Goal: Transaction & Acquisition: Obtain resource

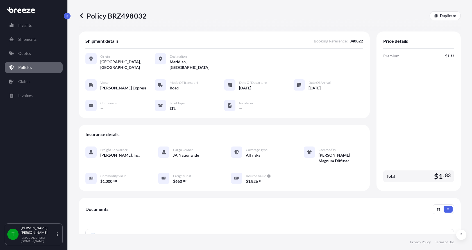
scroll to position [83, 0]
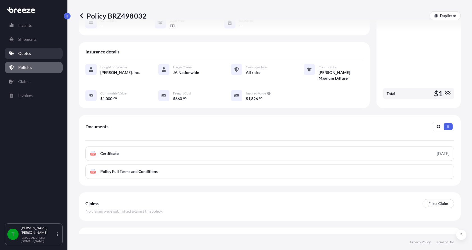
click at [29, 54] on p "Quotes" at bounding box center [24, 54] width 13 height 6
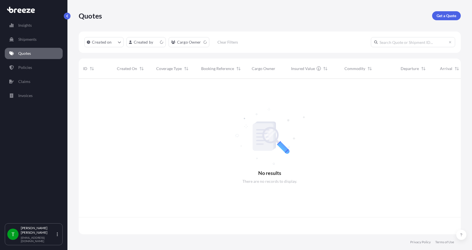
scroll to position [154, 378]
click at [443, 17] on p "Get a Quote" at bounding box center [446, 16] width 20 height 6
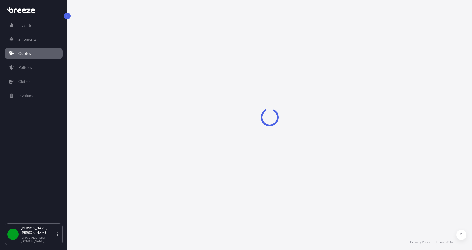
select select "Sea"
select select "1"
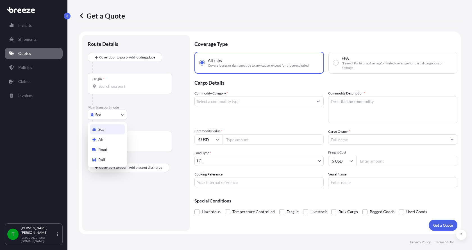
click at [103, 117] on body "Insights Shipments Quotes Policies Claims Invoices T [PERSON_NAME] [EMAIL_ADDRE…" at bounding box center [236, 125] width 472 height 250
click at [106, 147] on span "Road" at bounding box center [102, 150] width 9 height 6
select select "Road"
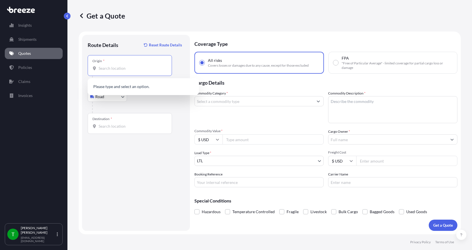
click at [114, 67] on input "Origin *" at bounding box center [132, 68] width 66 height 6
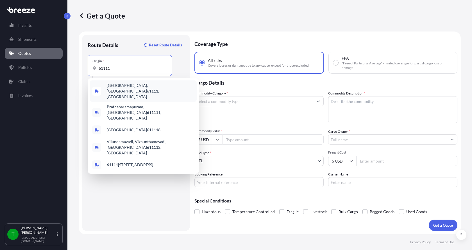
click at [119, 88] on span "[GEOGRAPHIC_DATA] , [GEOGRAPHIC_DATA]" at bounding box center [151, 91] width 88 height 17
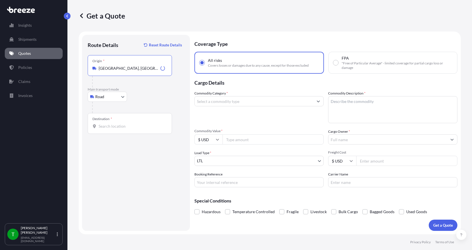
type input "[GEOGRAPHIC_DATA], [GEOGRAPHIC_DATA]"
click at [102, 127] on input "Destination *" at bounding box center [132, 126] width 66 height 6
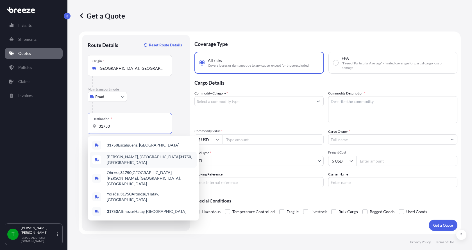
click at [121, 159] on span "[PERSON_NAME], GA 31750 , [GEOGRAPHIC_DATA]" at bounding box center [151, 159] width 88 height 11
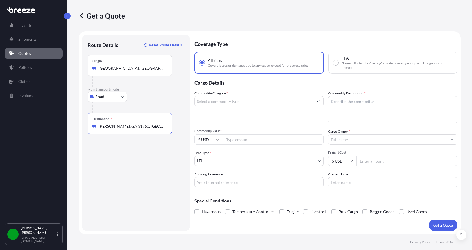
type input "[PERSON_NAME], GA 31750, [GEOGRAPHIC_DATA]"
click at [218, 103] on input "Commodity Category *" at bounding box center [254, 101] width 118 height 10
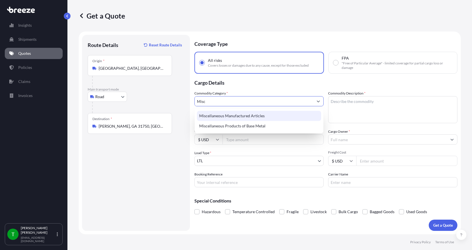
click at [216, 116] on div "Miscellaneous Manufactured Articles" at bounding box center [259, 116] width 124 height 10
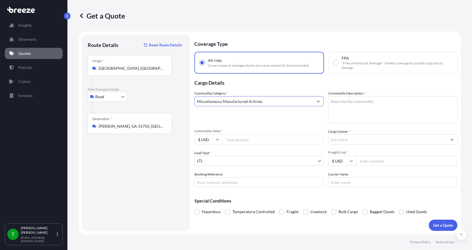
type input "Miscellaneous Manufactured Articles"
click at [357, 100] on textarea "Commodity Description *" at bounding box center [392, 109] width 129 height 27
type textarea "Parts Motor AER 5HP"
click at [236, 140] on input "Commodity Value *" at bounding box center [272, 139] width 101 height 10
type input "900.00"
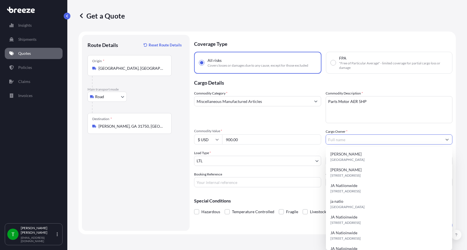
click at [344, 141] on input "Cargo Owner *" at bounding box center [384, 139] width 116 height 10
type input "JA Nationwide"
click at [223, 181] on input "Booking Reference" at bounding box center [257, 182] width 127 height 10
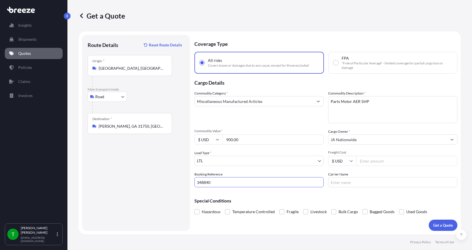
type input "348840"
click at [375, 163] on input "Freight Cost" at bounding box center [406, 161] width 101 height 10
type input "295.00"
click at [362, 182] on input "Carrier Name" at bounding box center [392, 182] width 129 height 10
type input "[PERSON_NAME] Express"
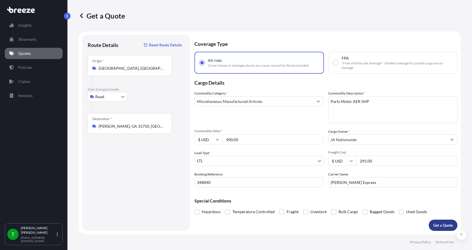
click at [434, 223] on p "Get a Quote" at bounding box center [443, 225] width 20 height 6
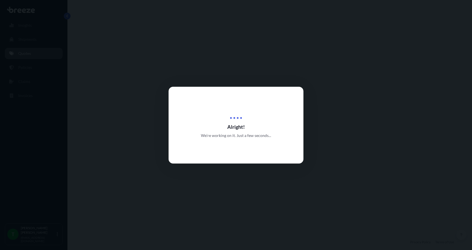
select select "Road"
select select "1"
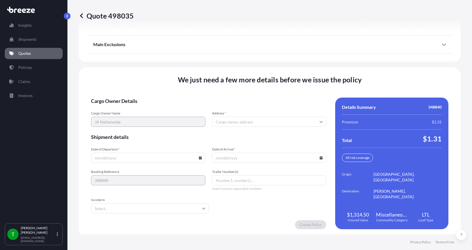
scroll to position [739, 0]
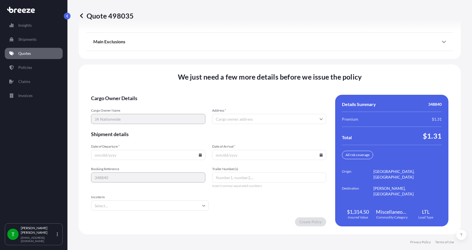
click at [236, 119] on input "Address *" at bounding box center [269, 119] width 114 height 10
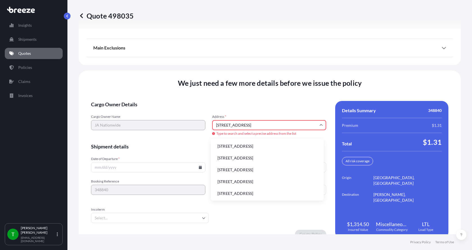
click at [235, 143] on li "[STREET_ADDRESS]" at bounding box center [267, 146] width 108 height 11
type input "[STREET_ADDRESS]"
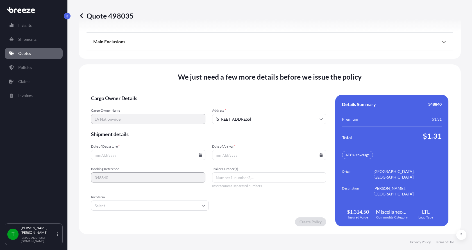
click at [198, 155] on icon at bounding box center [199, 154] width 3 height 3
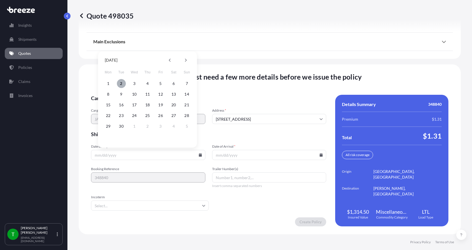
click at [120, 83] on button "2" at bounding box center [121, 83] width 9 height 9
type input "[DATE]"
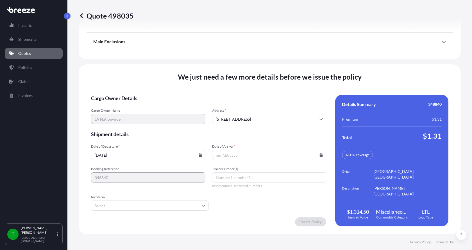
click at [319, 154] on icon at bounding box center [320, 154] width 3 height 3
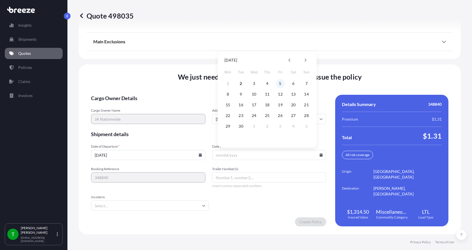
click at [279, 83] on button "5" at bounding box center [280, 83] width 9 height 9
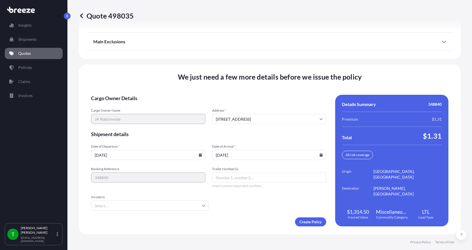
type input "[DATE]"
click at [279, 109] on button "5" at bounding box center [276, 111] width 7 height 5
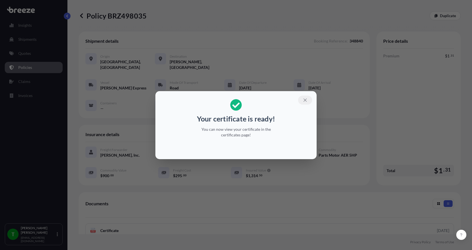
click at [306, 99] on icon "button" at bounding box center [304, 99] width 3 height 3
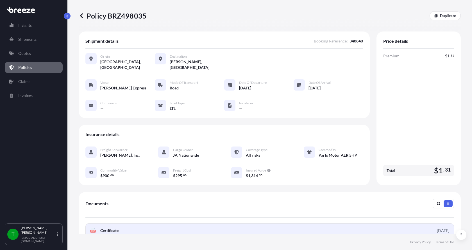
click at [114, 227] on span "Certificate" at bounding box center [109, 230] width 18 height 6
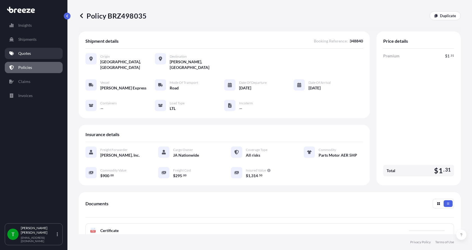
click at [28, 54] on p "Quotes" at bounding box center [24, 54] width 13 height 6
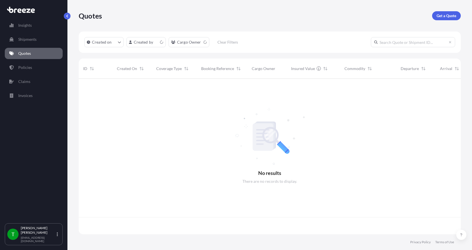
scroll to position [154, 378]
click at [446, 15] on p "Get a Quote" at bounding box center [446, 16] width 20 height 6
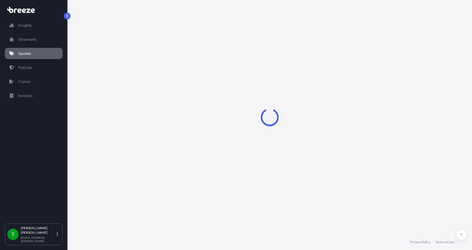
select select "Sea"
select select "1"
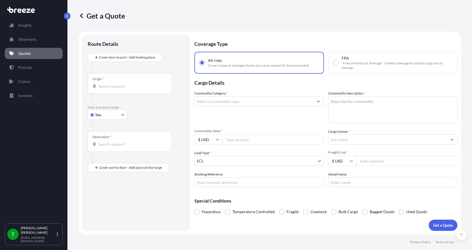
click at [100, 112] on body "Insights Shipments Quotes Policies Claims Invoices T [PERSON_NAME] [EMAIL_ADDRE…" at bounding box center [236, 125] width 472 height 250
click at [102, 147] on span "Road" at bounding box center [102, 150] width 9 height 6
select select "Road"
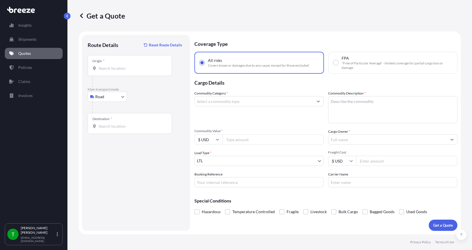
click at [98, 68] on div at bounding box center [129, 68] width 75 height 6
click at [99, 68] on input "Origin *" at bounding box center [132, 68] width 66 height 6
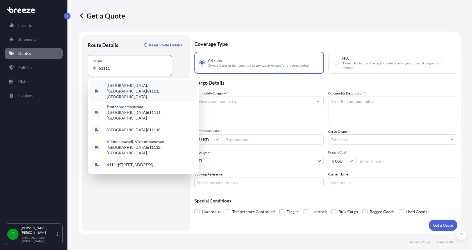
click at [119, 86] on span "[GEOGRAPHIC_DATA] , [GEOGRAPHIC_DATA]" at bounding box center [151, 91] width 88 height 17
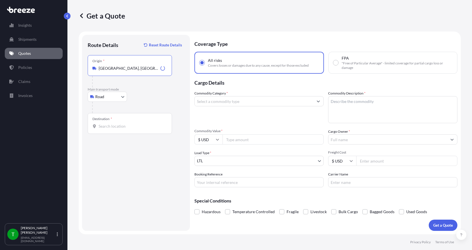
type input "[GEOGRAPHIC_DATA], [GEOGRAPHIC_DATA]"
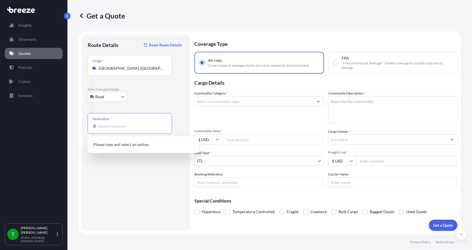
click at [100, 125] on input "Destination *" at bounding box center [132, 126] width 66 height 6
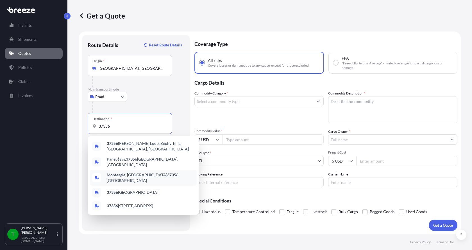
click at [127, 175] on span "[GEOGRAPHIC_DATA] , [GEOGRAPHIC_DATA]" at bounding box center [151, 177] width 88 height 11
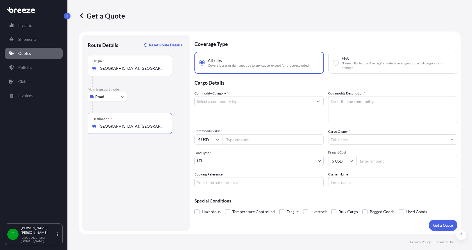
type input "[GEOGRAPHIC_DATA], [GEOGRAPHIC_DATA]"
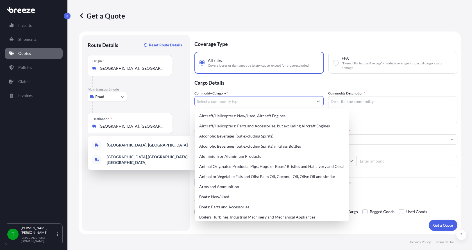
click at [216, 102] on input "Commodity Category *" at bounding box center [254, 101] width 118 height 10
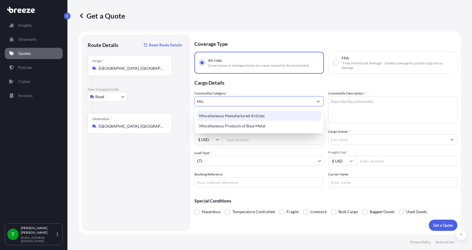
click at [208, 114] on div "Miscellaneous Manufactured Articles" at bounding box center [259, 116] width 124 height 10
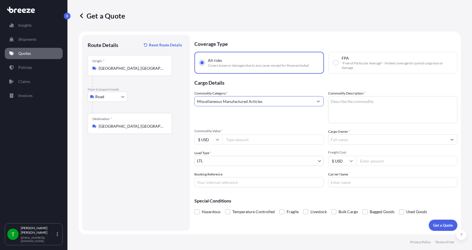
type input "Miscellaneous Manufactured Articles"
click at [341, 103] on textarea "Commodity Description *" at bounding box center [392, 109] width 129 height 27
click at [347, 103] on textarea "Commodity Description *" at bounding box center [392, 109] width 129 height 27
type textarea "Parts Motor Mixer 15HP"
click at [258, 138] on input "Commodity Value *" at bounding box center [272, 139] width 101 height 10
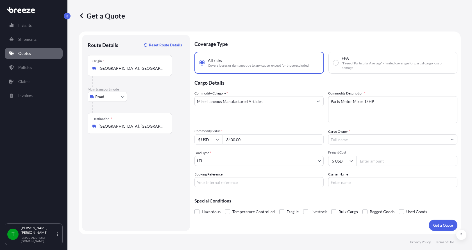
type input "3400.00"
click at [342, 139] on input "Cargo Owner *" at bounding box center [387, 139] width 118 height 10
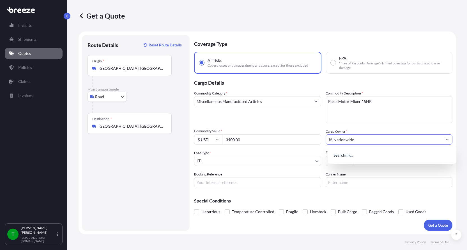
type input "JA Nationwide"
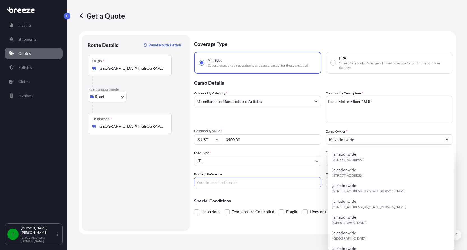
click at [232, 181] on input "Booking Reference" at bounding box center [257, 182] width 127 height 10
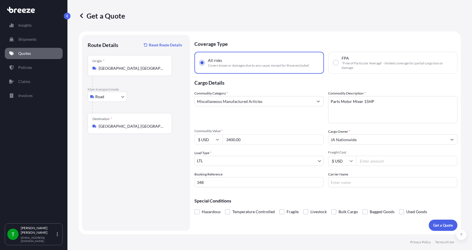
click at [212, 181] on input "348" at bounding box center [258, 182] width 129 height 10
type input "348842"
click at [373, 159] on input "Freight Cost" at bounding box center [406, 161] width 101 height 10
click at [363, 159] on input "Freight Cost" at bounding box center [406, 161] width 101 height 10
type input "325.00"
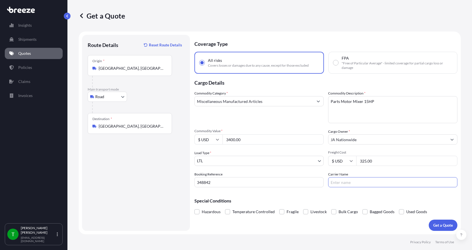
click at [336, 183] on input "Carrier Name" at bounding box center [392, 182] width 129 height 10
type input "[PERSON_NAME] XPO"
click at [438, 227] on p "Get a Quote" at bounding box center [443, 225] width 20 height 6
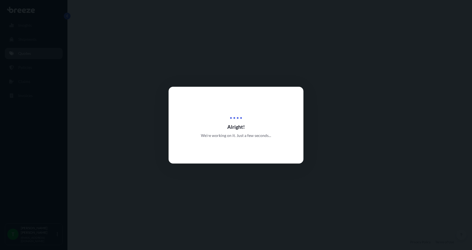
select select "Road"
select select "1"
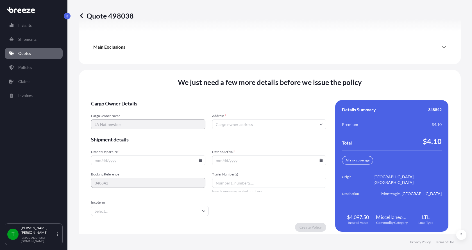
scroll to position [739, 0]
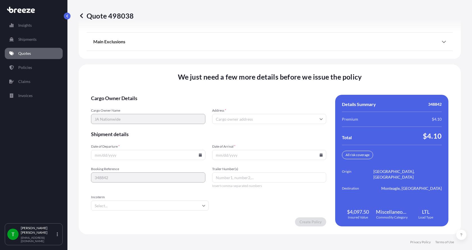
click at [251, 120] on input "Address *" at bounding box center [269, 119] width 114 height 10
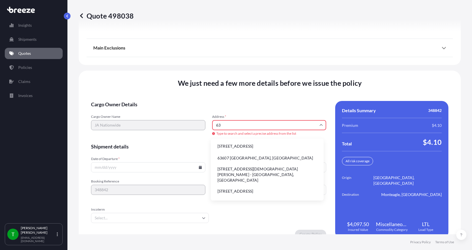
type input "6"
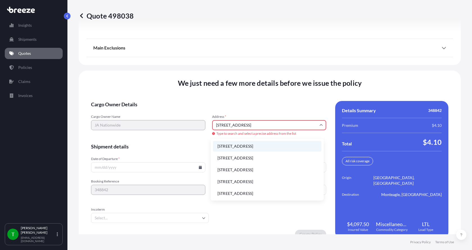
click at [235, 147] on li "[STREET_ADDRESS]" at bounding box center [267, 146] width 108 height 11
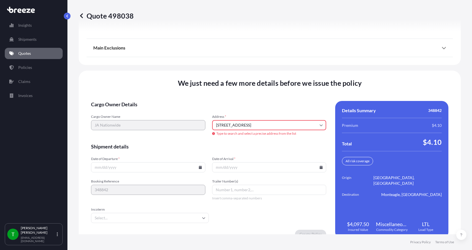
type input "[STREET_ADDRESS]"
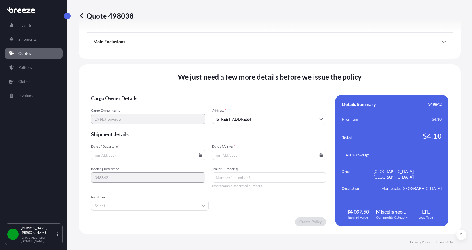
click at [199, 156] on icon at bounding box center [199, 154] width 3 height 3
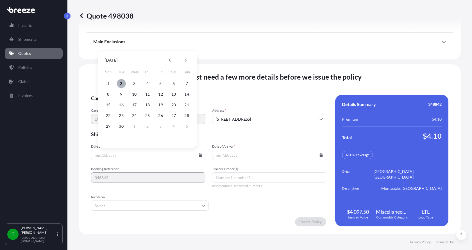
click at [119, 82] on button "2" at bounding box center [121, 83] width 9 height 9
type input "[DATE]"
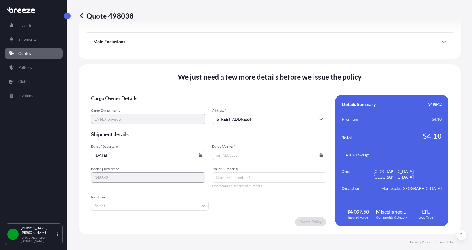
click at [319, 156] on icon at bounding box center [320, 154] width 3 height 3
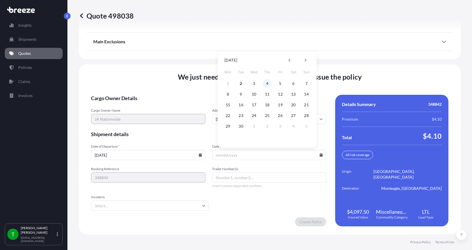
click at [268, 83] on button "4" at bounding box center [266, 83] width 9 height 9
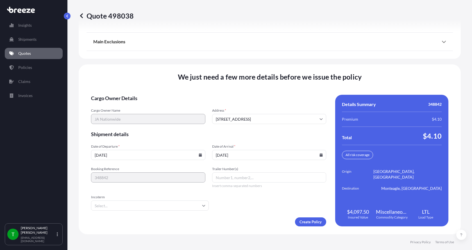
type input "[DATE]"
click at [268, 109] on button "4" at bounding box center [267, 111] width 7 height 5
